Goal: Transaction & Acquisition: Purchase product/service

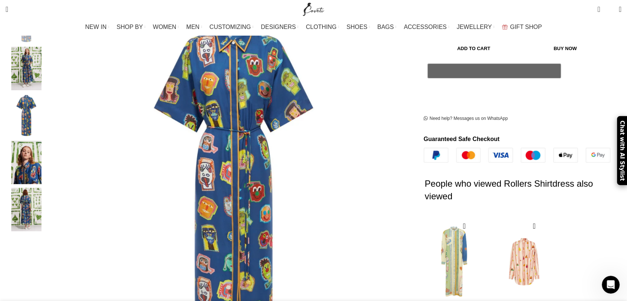
scroll to position [0, 312]
click at [49, 191] on img "5 / 5" at bounding box center [26, 209] width 45 height 43
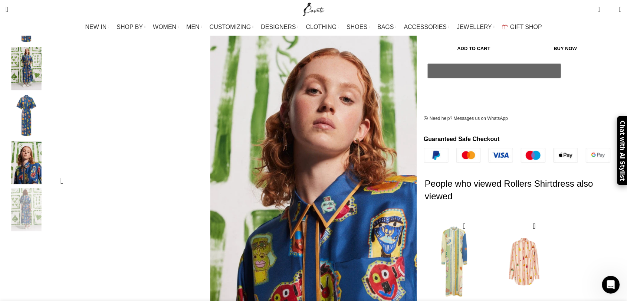
click at [504, 111] on img "5 / 5" at bounding box center [637, 124] width 267 height 401
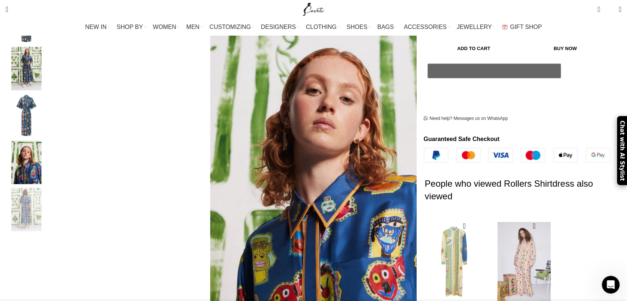
click at [495, 248] on img "2 / 2" at bounding box center [524, 262] width 60 height 92
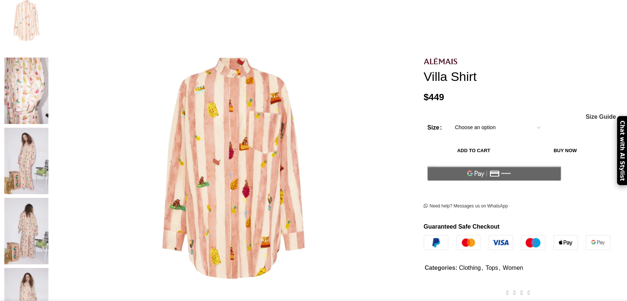
scroll to position [165, 0]
